Goal: Information Seeking & Learning: Learn about a topic

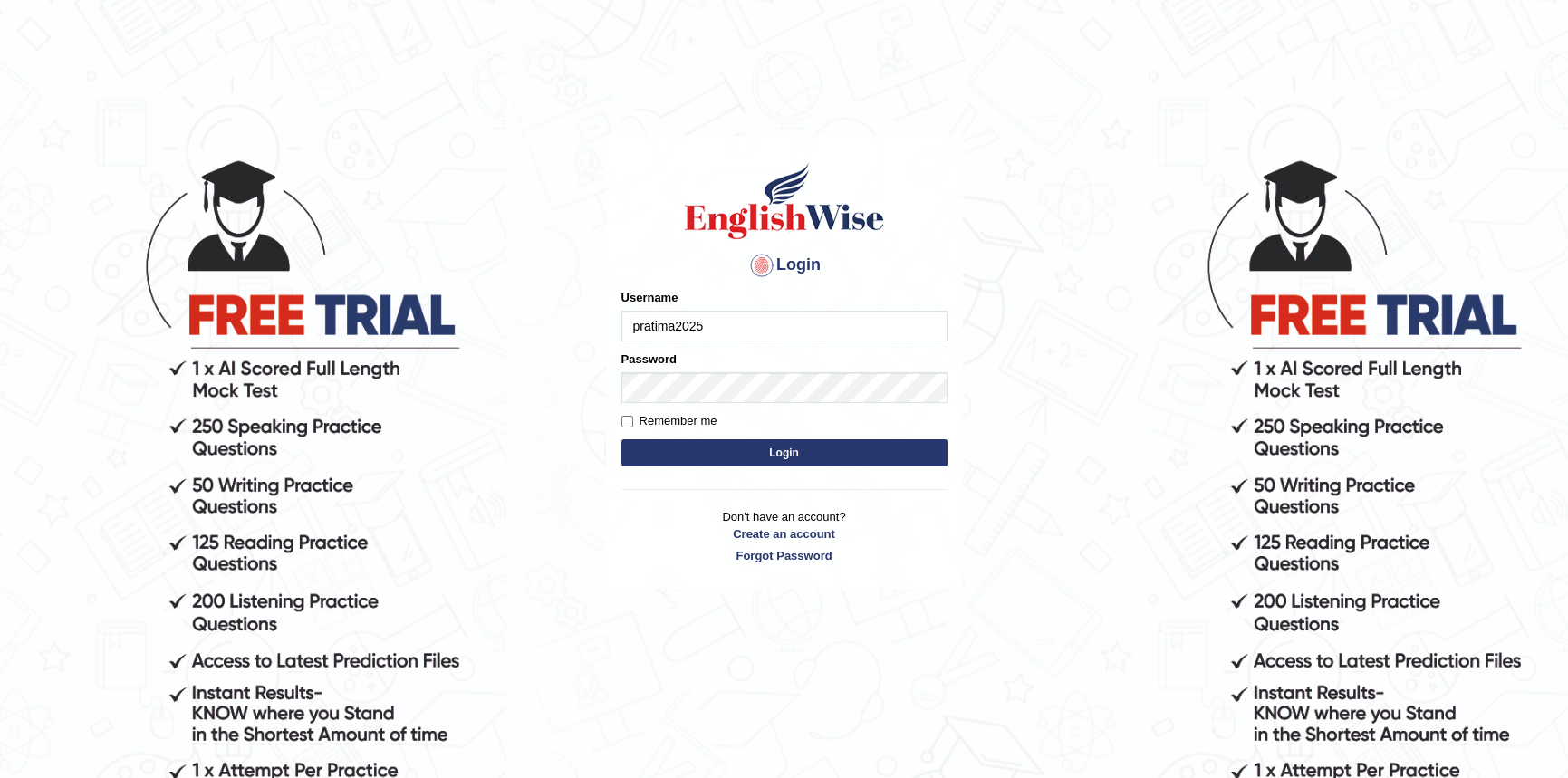
type input "pratima2025"
click at [621, 440] on button "Login" at bounding box center [784, 453] width 326 height 27
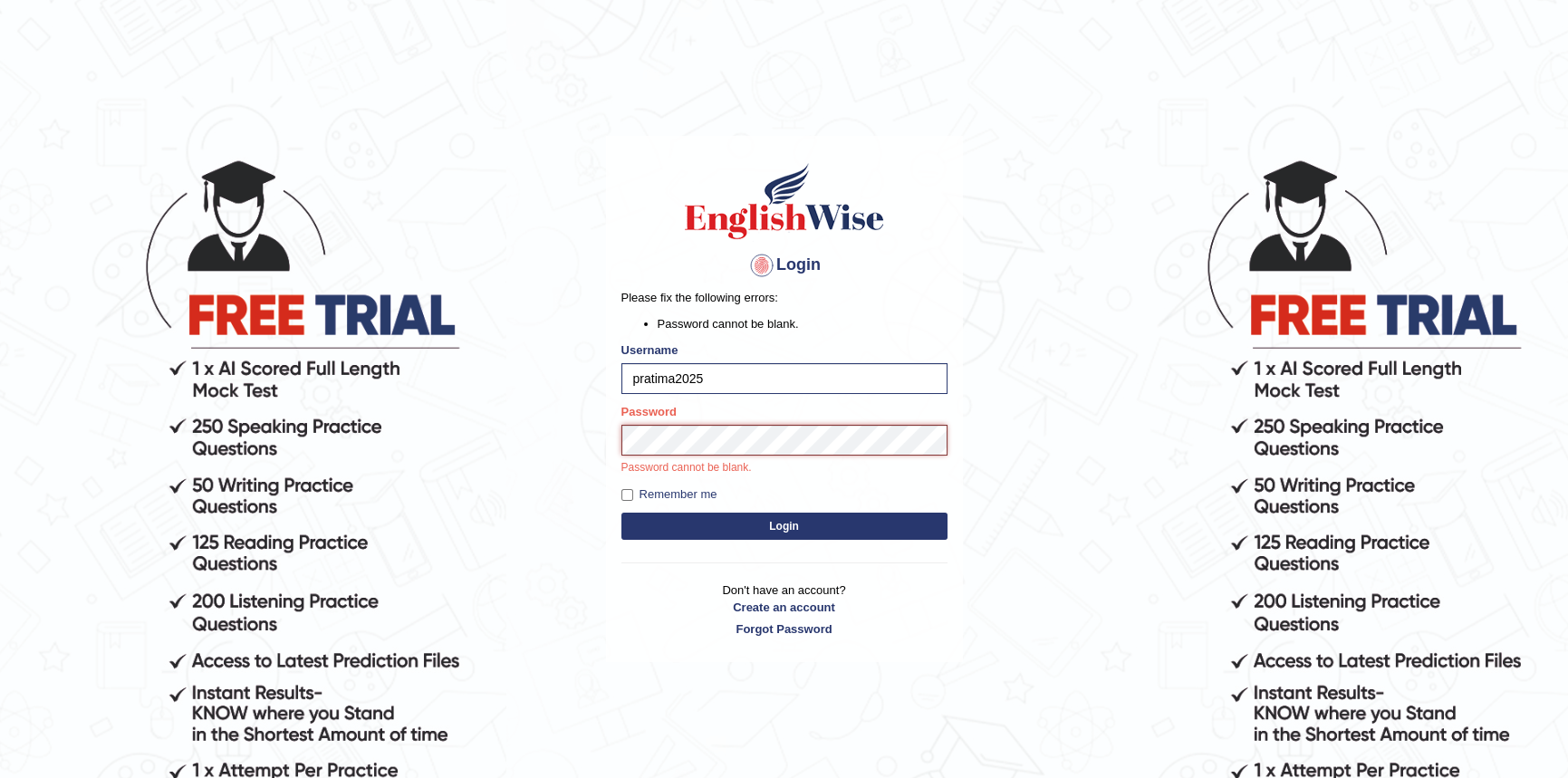
click at [621, 513] on button "Login" at bounding box center [784, 526] width 326 height 27
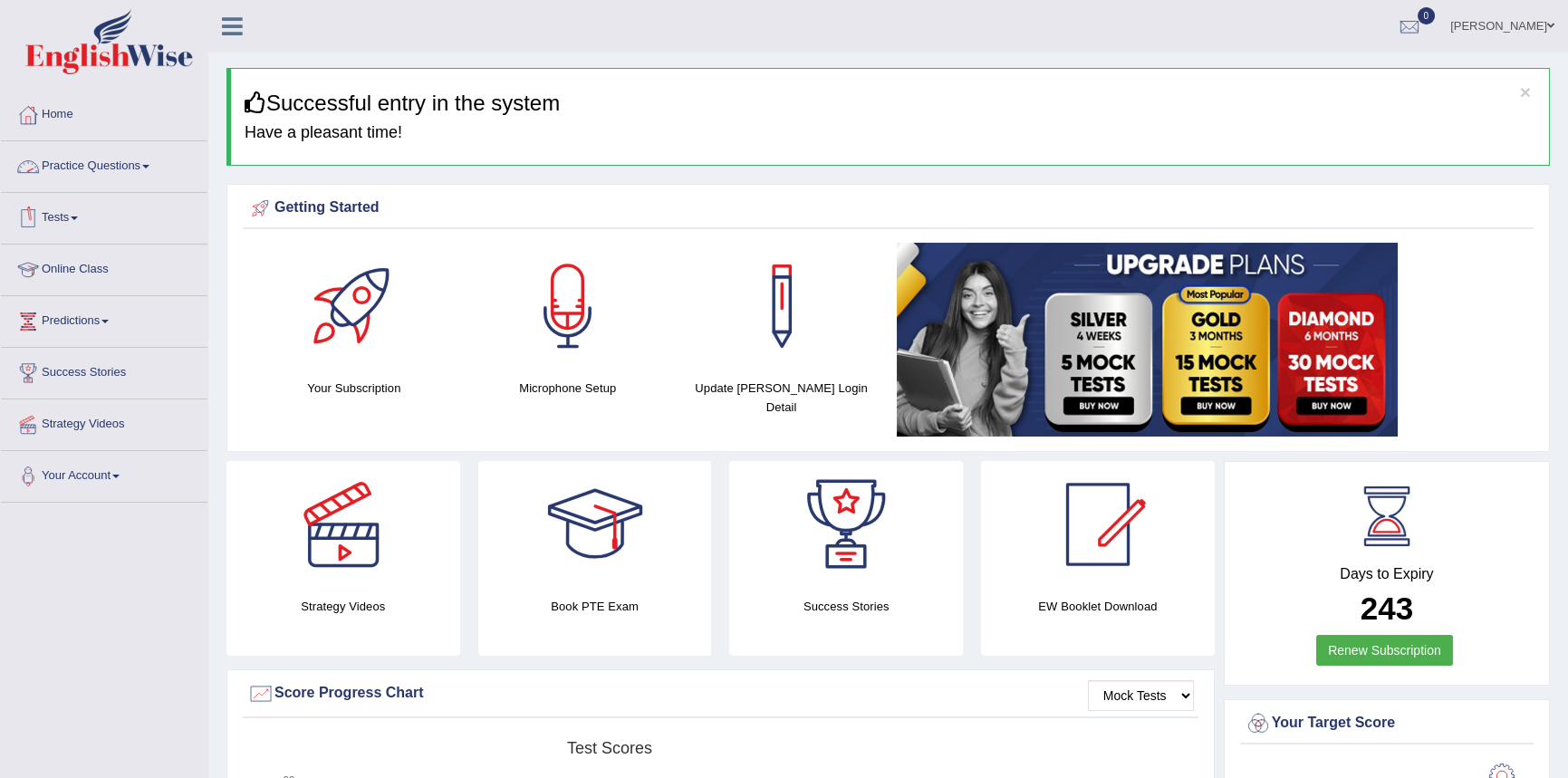
click at [119, 164] on link "Practice Questions" at bounding box center [104, 163] width 206 height 45
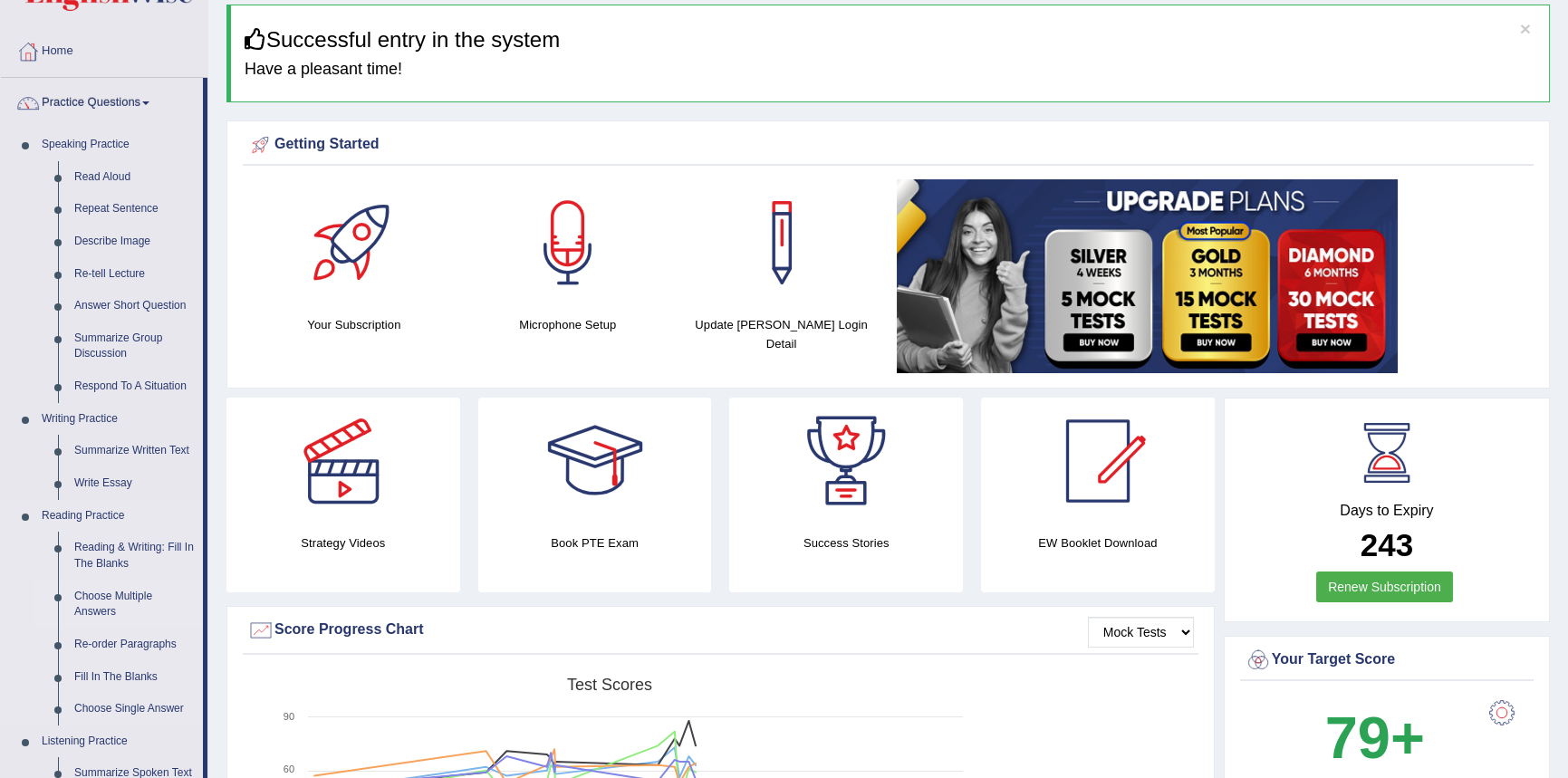
scroll to position [90, 0]
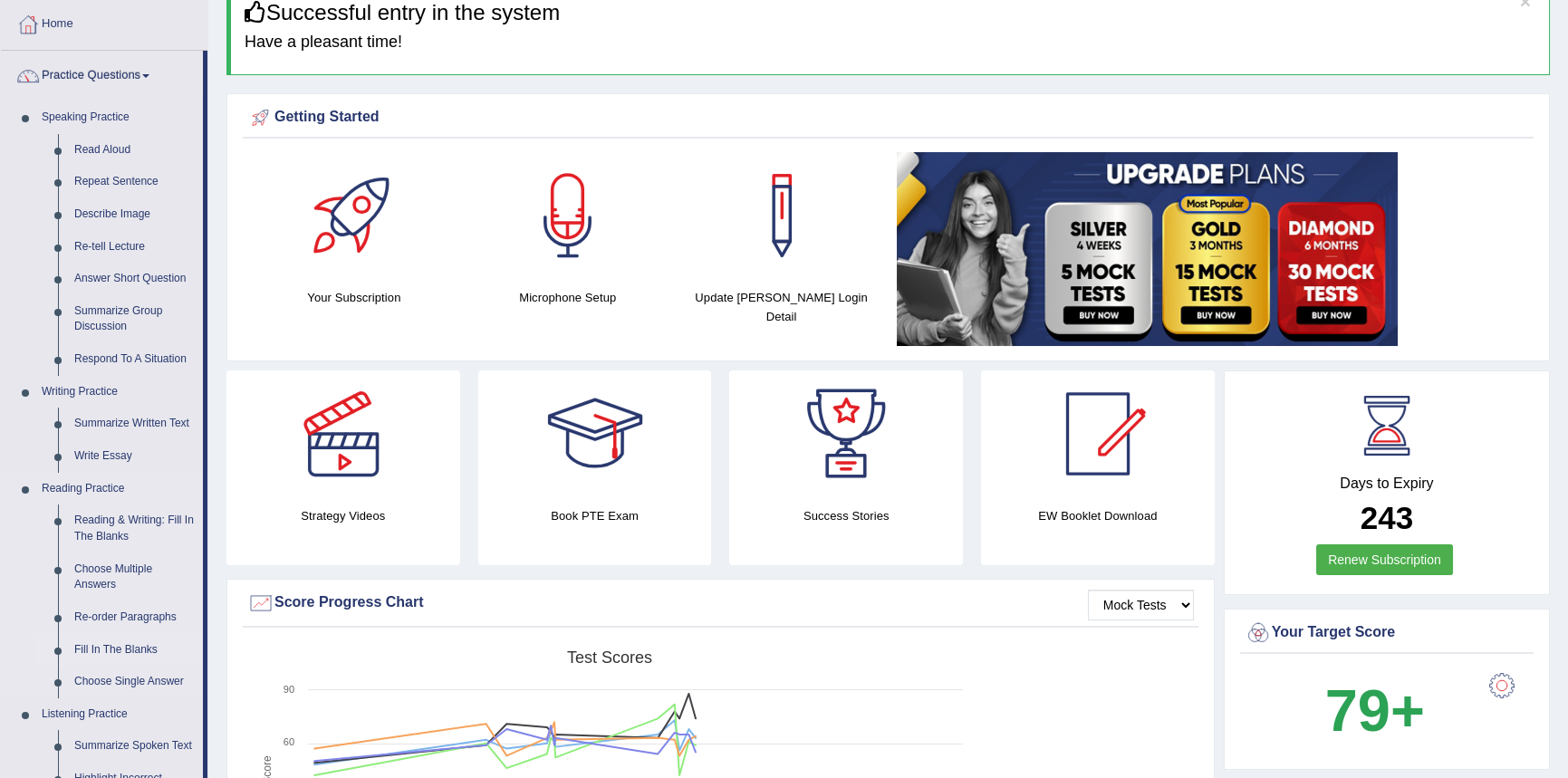
click at [125, 655] on link "Fill In The Blanks" at bounding box center [134, 650] width 136 height 33
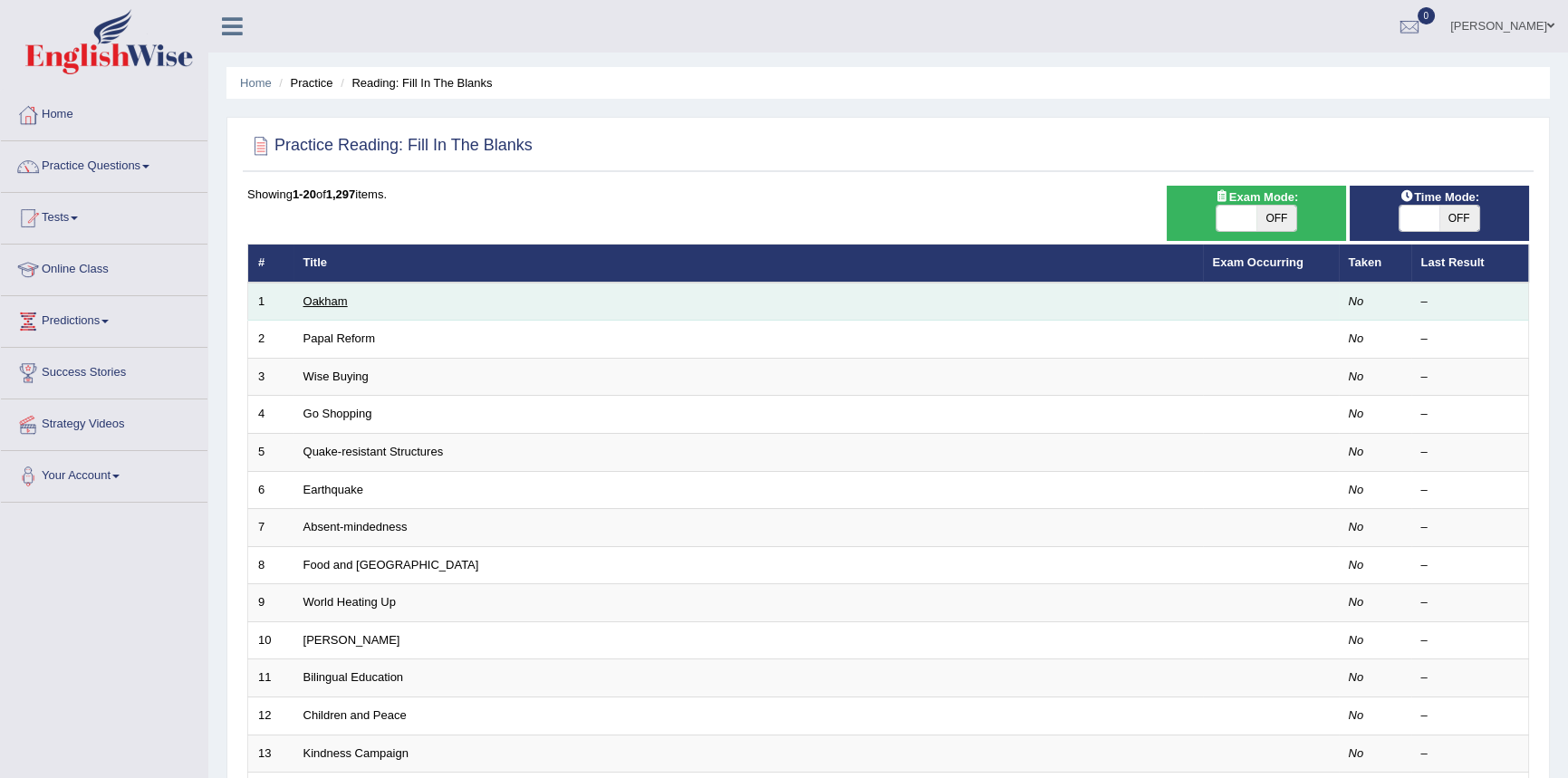
click at [330, 302] on link "Oakham" at bounding box center [326, 302] width 44 height 13
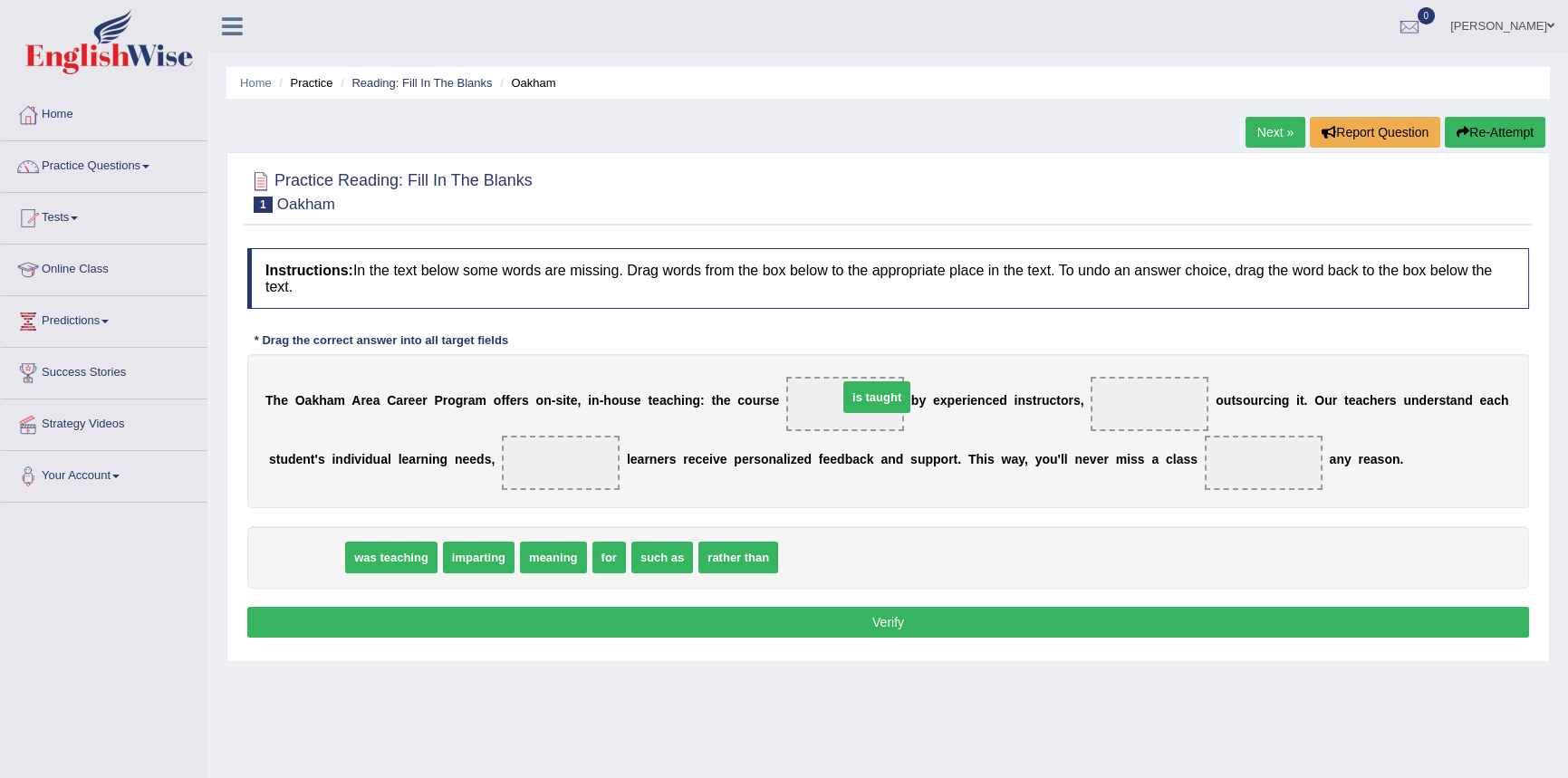
drag, startPoint x: 307, startPoint y: 552, endPoint x: 877, endPoint y: 388, distance: 593.1
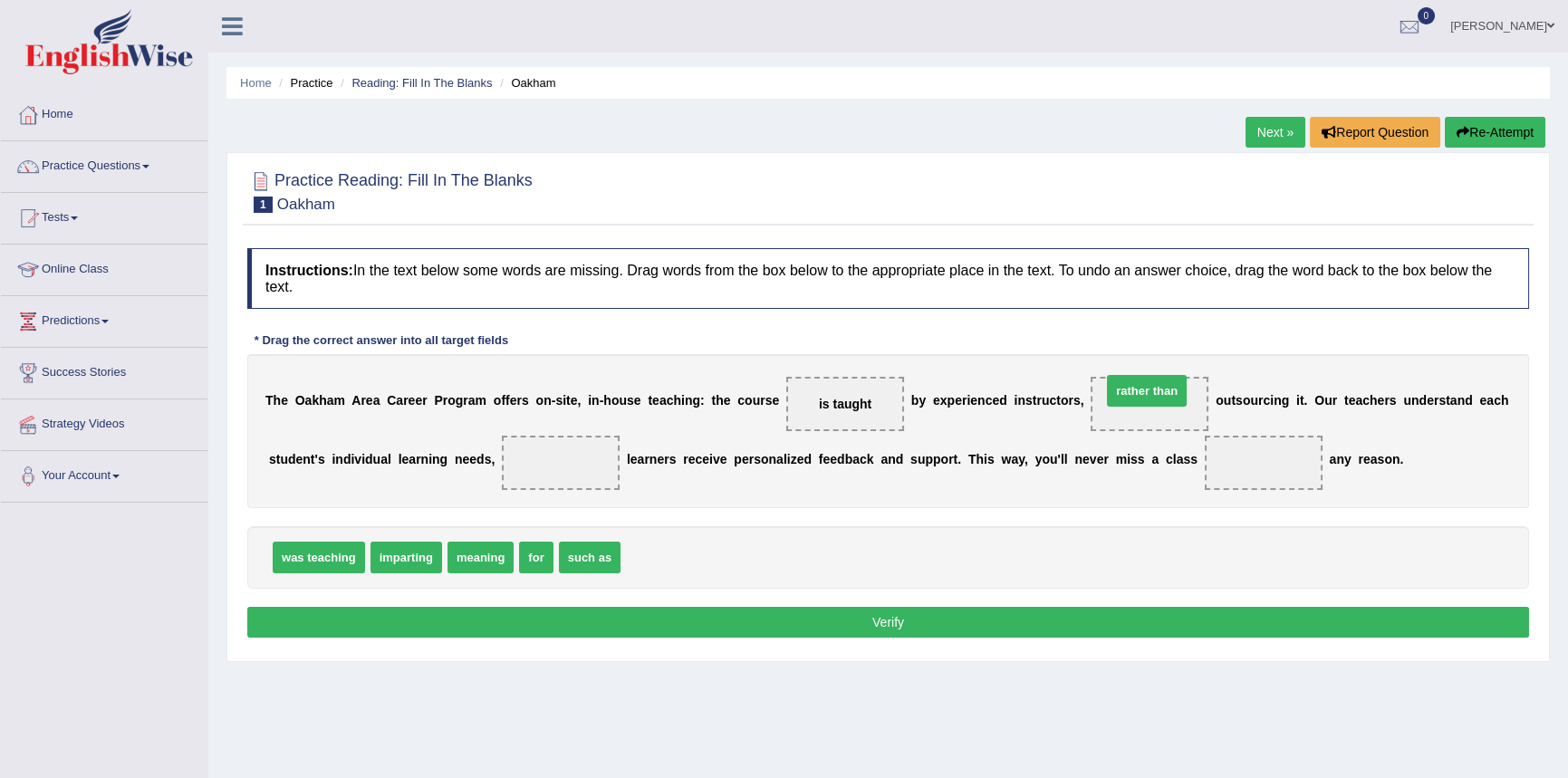
drag, startPoint x: 643, startPoint y: 564, endPoint x: 1124, endPoint y: 397, distance: 509.2
drag, startPoint x: 584, startPoint y: 556, endPoint x: 558, endPoint y: 455, distance: 104.3
drag, startPoint x: 537, startPoint y: 553, endPoint x: 1266, endPoint y: 456, distance: 735.4
click at [715, 622] on button "Verify" at bounding box center [888, 622] width 1282 height 31
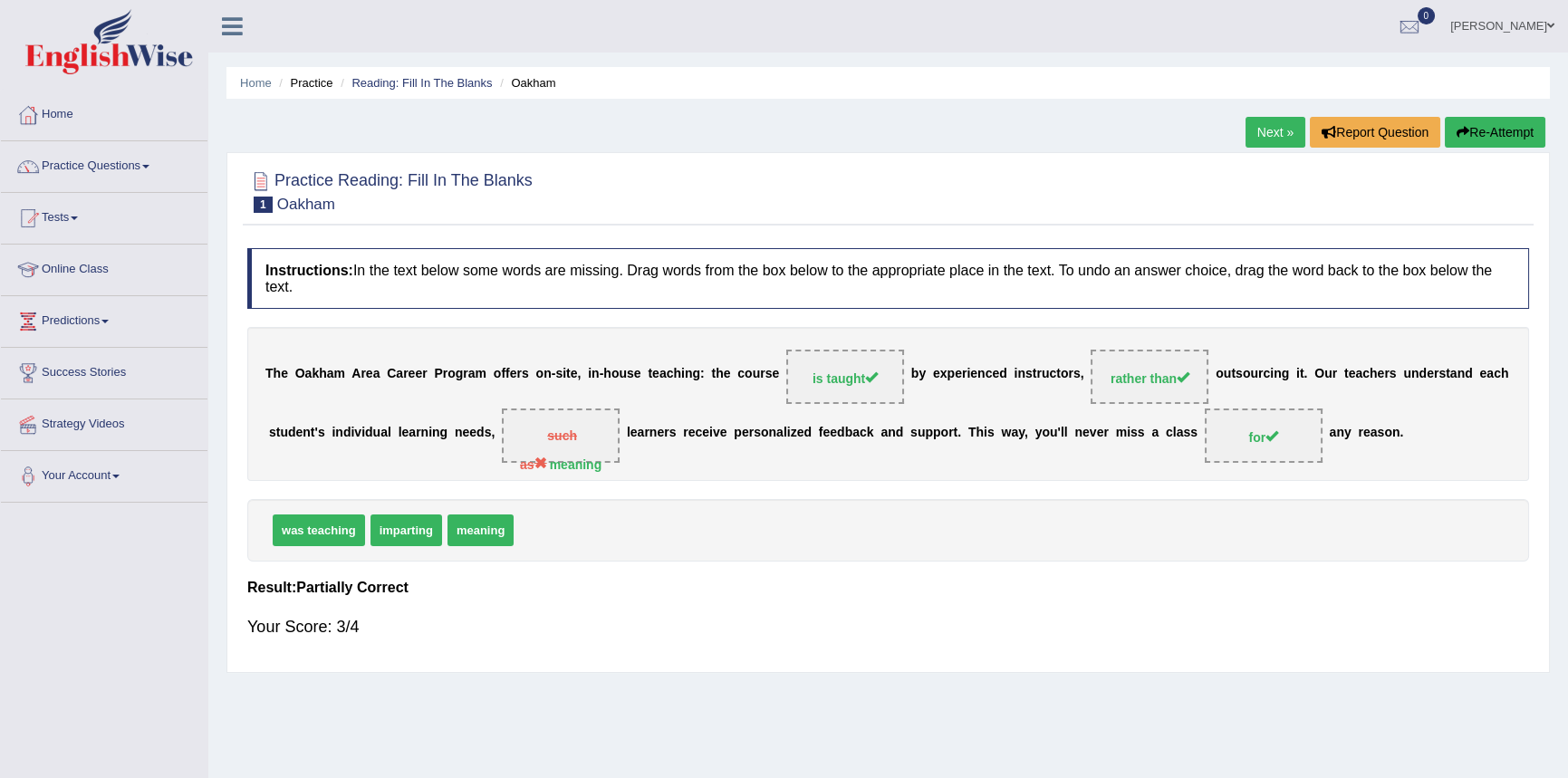
click at [1477, 129] on button "Re-Attempt" at bounding box center [1495, 133] width 101 height 31
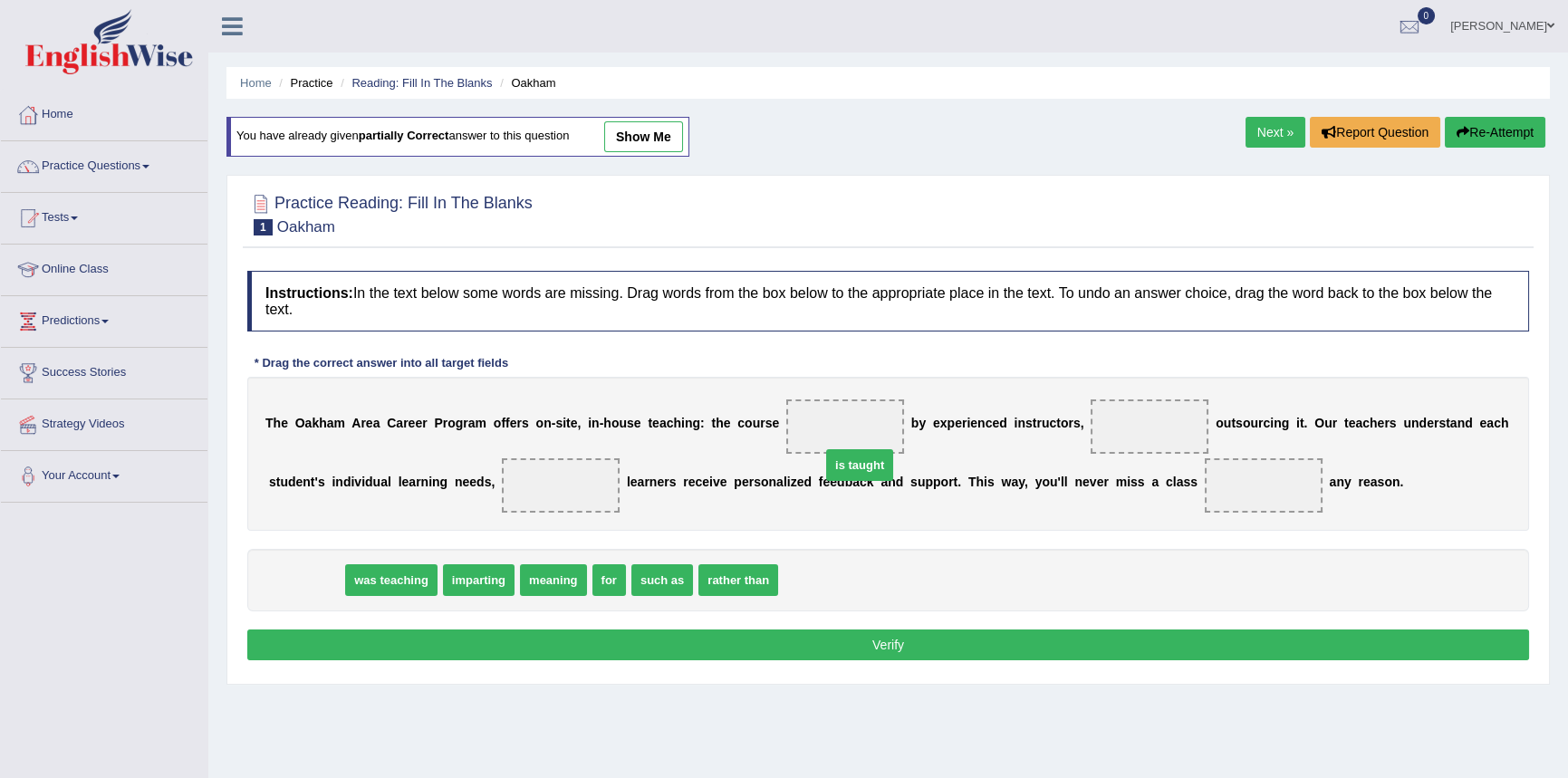
drag, startPoint x: 313, startPoint y: 583, endPoint x: 880, endPoint y: 434, distance: 586.3
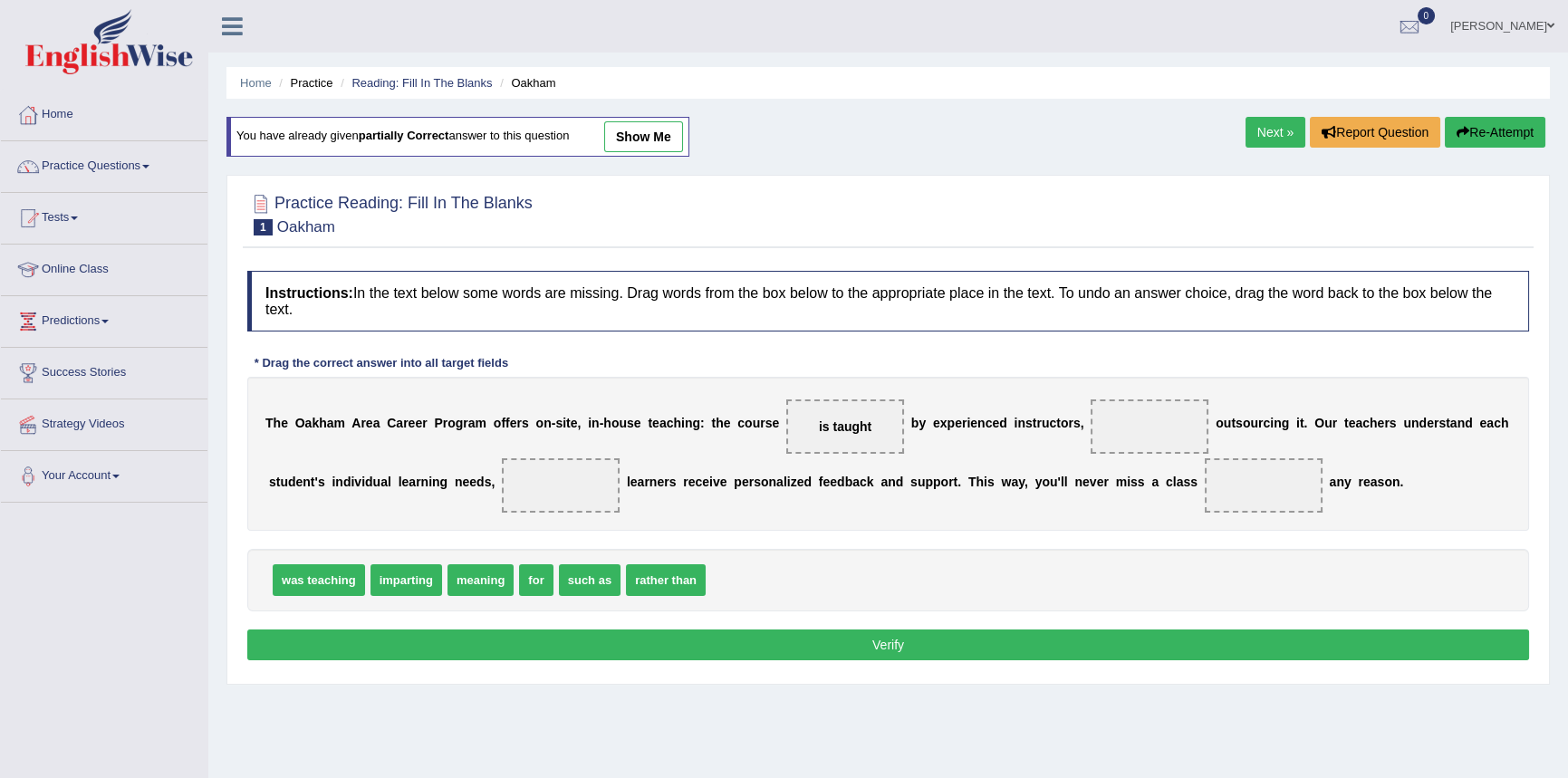
click at [588, 583] on span "such as" at bounding box center [590, 580] width 61 height 32
drag, startPoint x: 670, startPoint y: 575, endPoint x: 1166, endPoint y: 417, distance: 520.6
drag, startPoint x: 470, startPoint y: 575, endPoint x: 558, endPoint y: 473, distance: 134.7
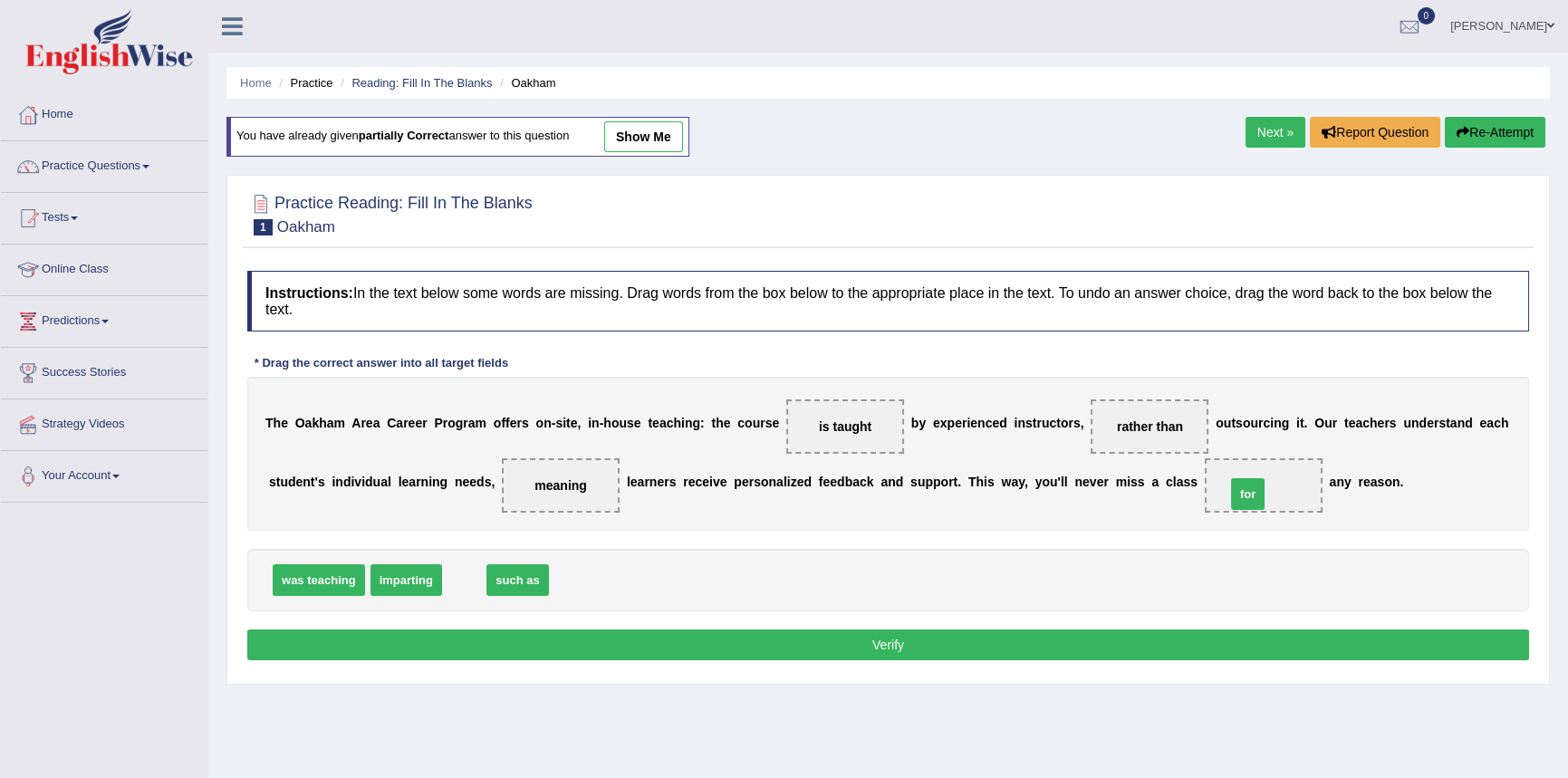
drag, startPoint x: 467, startPoint y: 573, endPoint x: 1259, endPoint y: 486, distance: 796.8
click at [567, 652] on button "Verify" at bounding box center [888, 645] width 1282 height 31
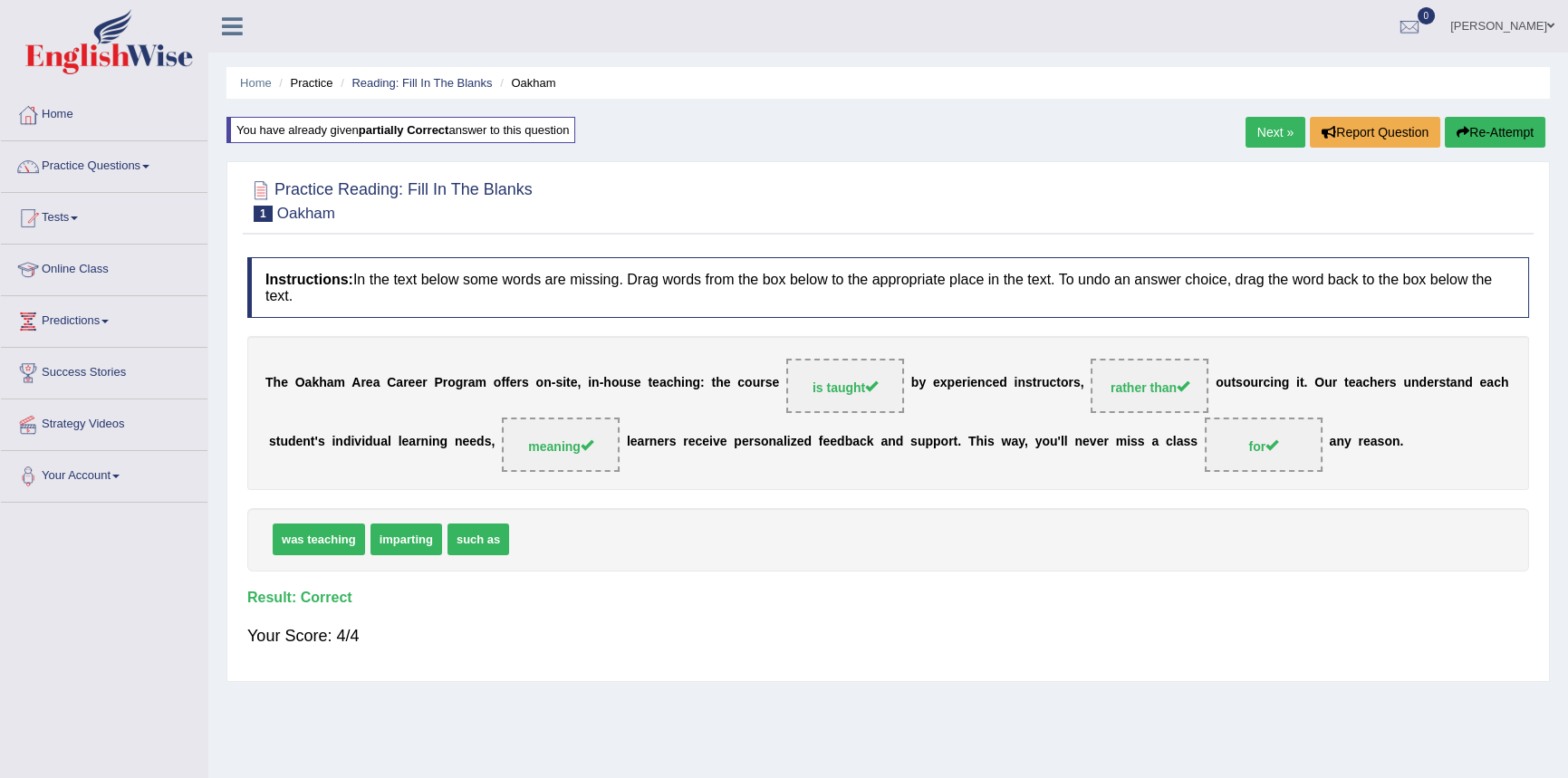
click at [1270, 134] on link "Next »" at bounding box center [1275, 133] width 60 height 31
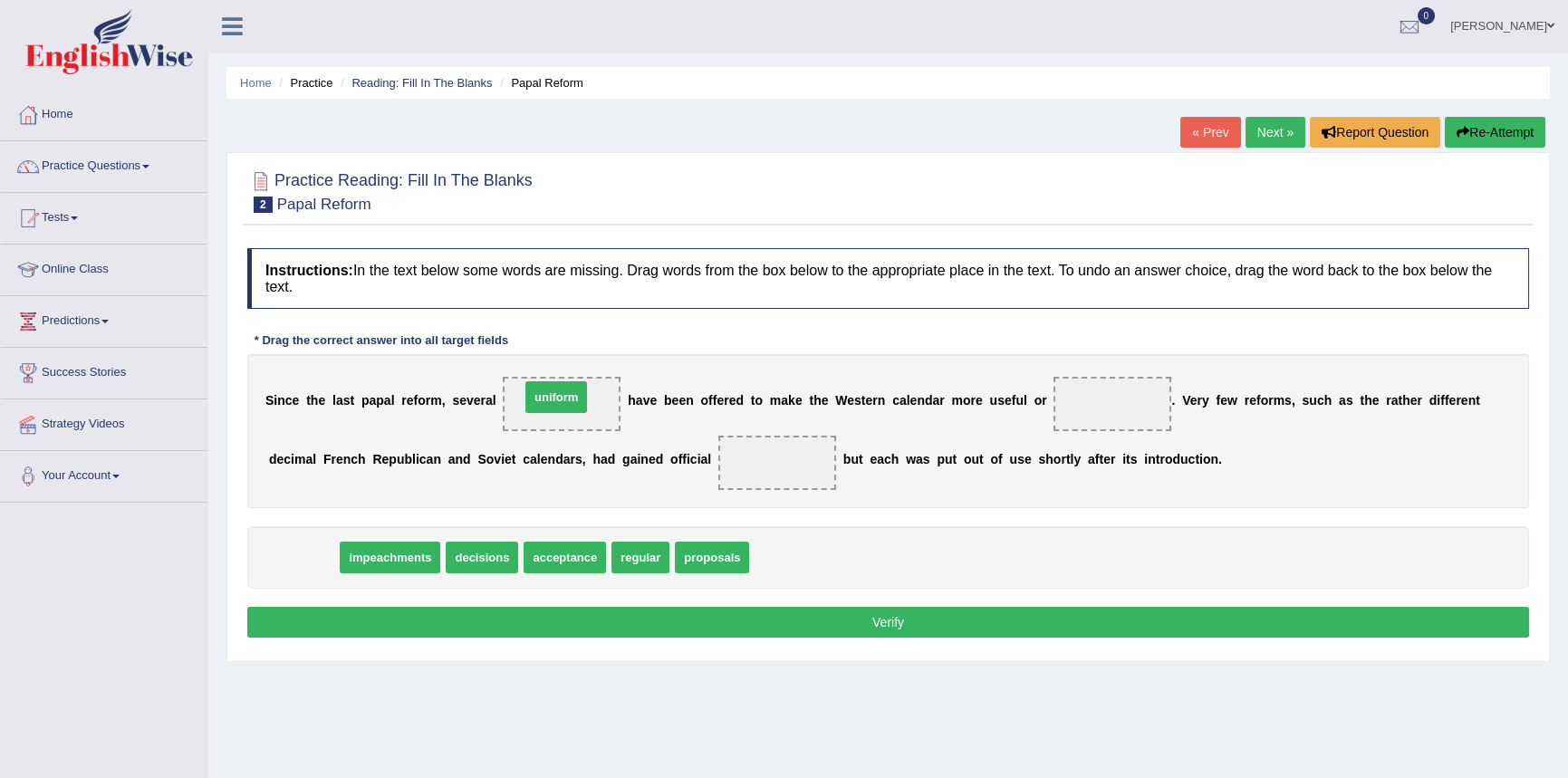
drag, startPoint x: 290, startPoint y: 550, endPoint x: 543, endPoint y: 389, distance: 299.9
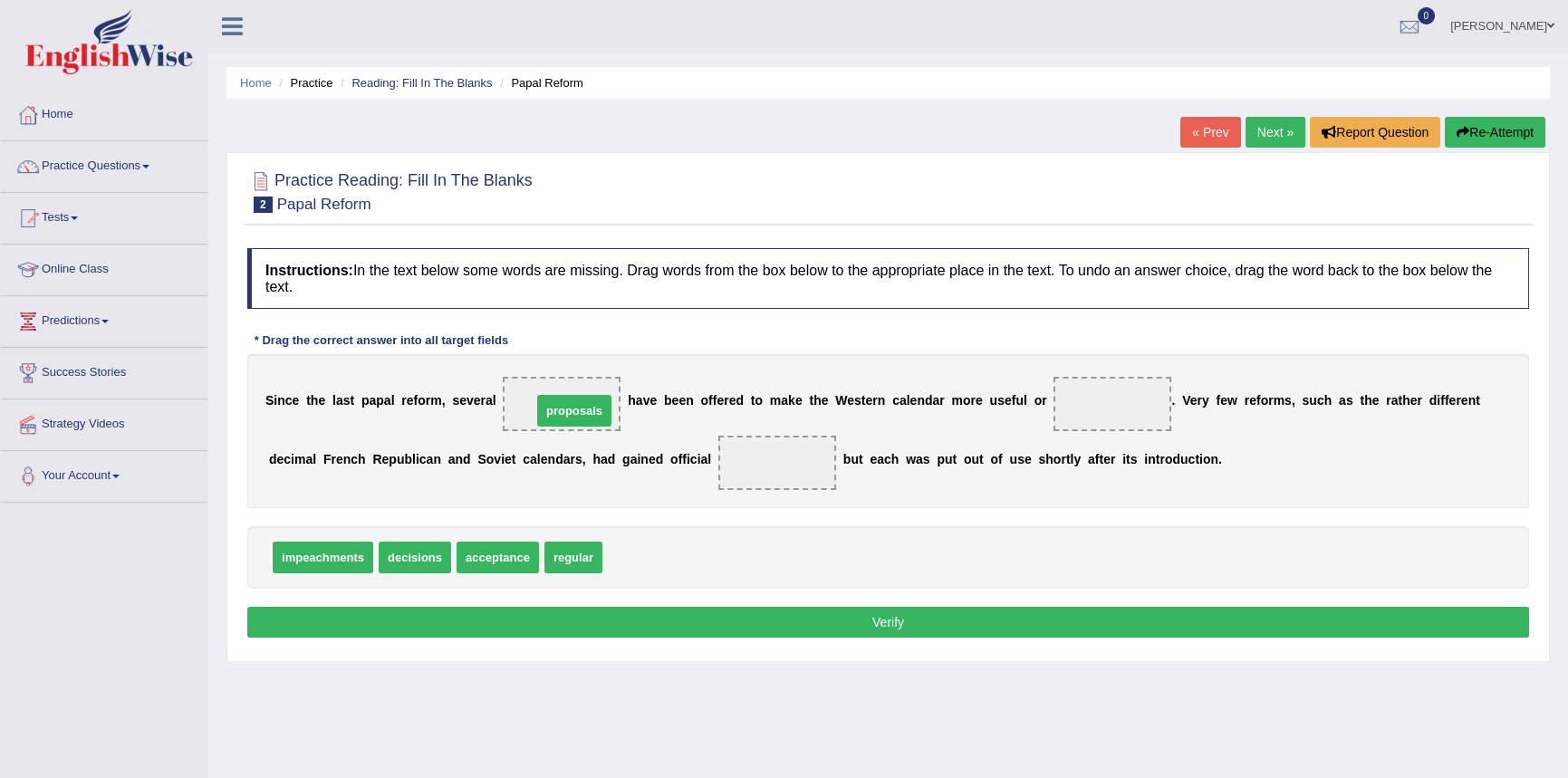
drag, startPoint x: 643, startPoint y: 545, endPoint x: 572, endPoint y: 409, distance: 153.4
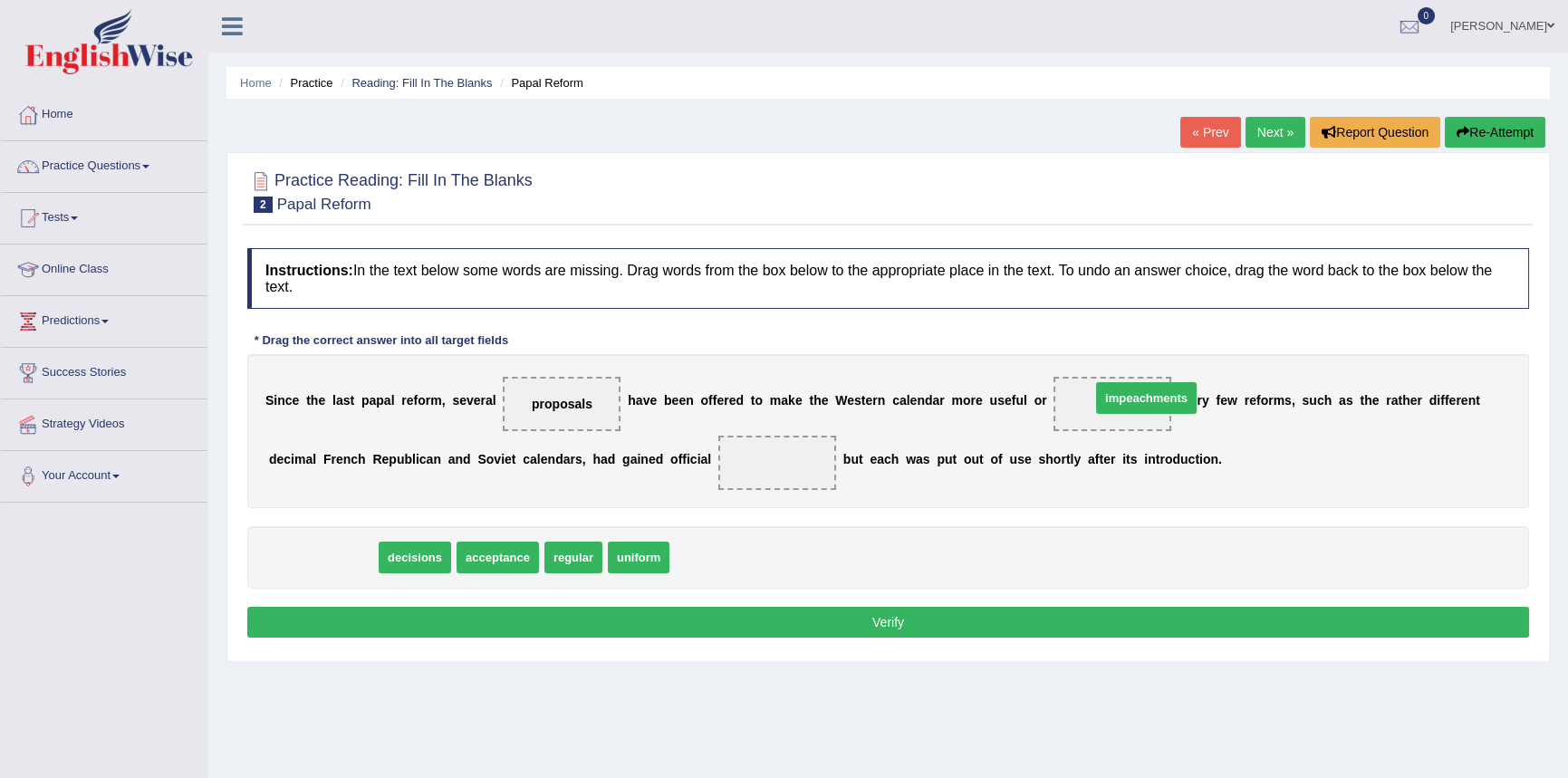
drag, startPoint x: 313, startPoint y: 553, endPoint x: 1122, endPoint y: 409, distance: 821.7
